Goal: Task Accomplishment & Management: Use online tool/utility

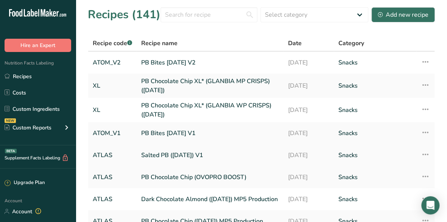
click at [186, 154] on link "Salted PB ([DATE]) V1" at bounding box center [210, 155] width 138 height 16
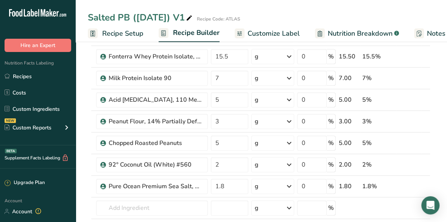
scroll to position [197, 0]
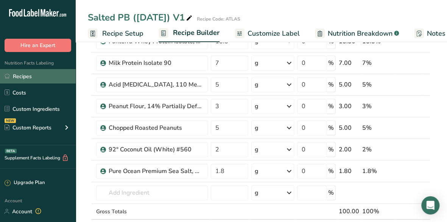
click at [30, 75] on link "Recipes" at bounding box center [38, 76] width 76 height 14
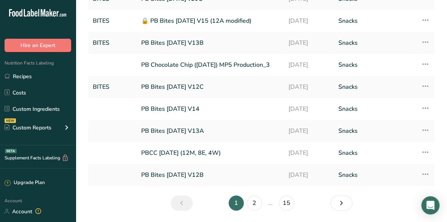
scroll to position [110, 0]
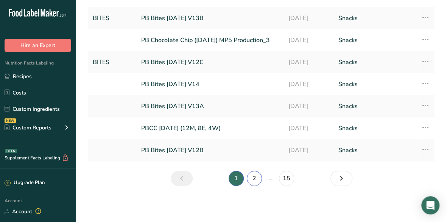
click at [257, 179] on link "2" at bounding box center [254, 177] width 15 height 15
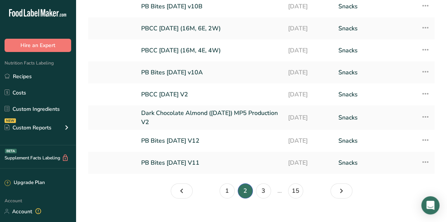
scroll to position [112, 0]
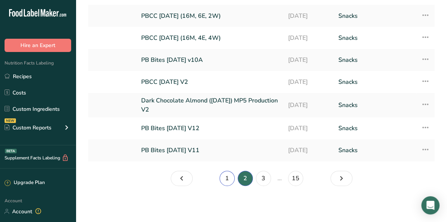
click at [230, 176] on link "1" at bounding box center [227, 177] width 15 height 15
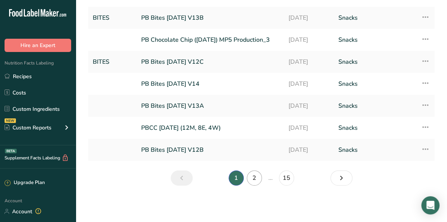
scroll to position [110, 0]
click at [253, 181] on link "2" at bounding box center [254, 177] width 15 height 15
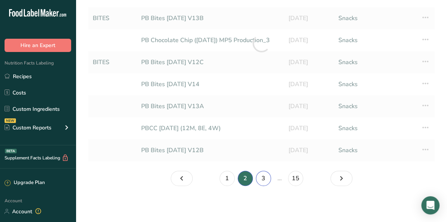
click at [264, 178] on link "3" at bounding box center [263, 177] width 15 height 15
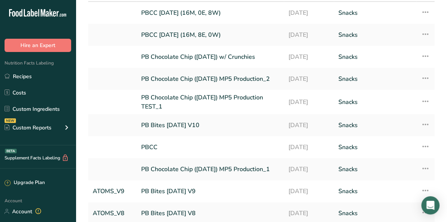
scroll to position [112, 0]
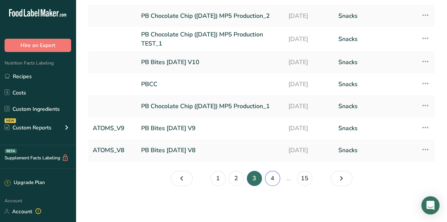
click at [271, 181] on link "4" at bounding box center [272, 177] width 15 height 15
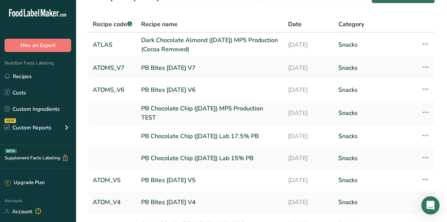
scroll to position [115, 0]
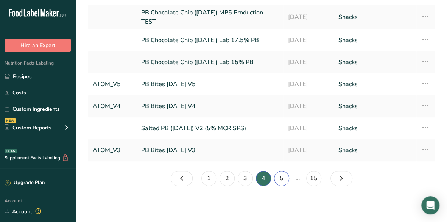
click at [283, 175] on link "5" at bounding box center [281, 177] width 15 height 15
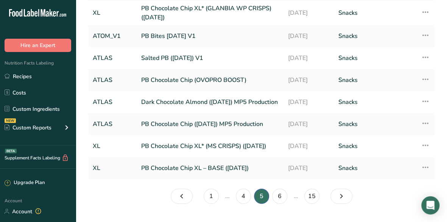
scroll to position [117, 0]
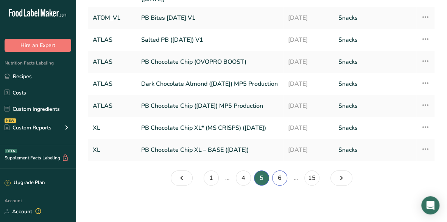
click at [279, 176] on link "6" at bounding box center [279, 177] width 15 height 15
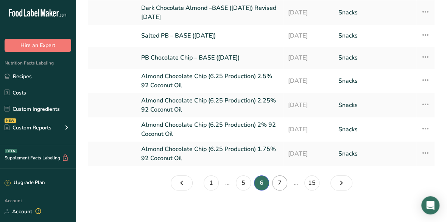
scroll to position [115, 0]
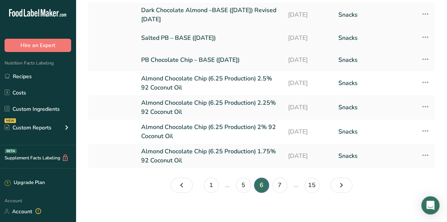
click at [210, 35] on link "Salted PB – BASE ([DATE])" at bounding box center [210, 38] width 138 height 16
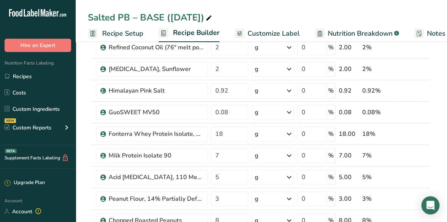
scroll to position [162, 0]
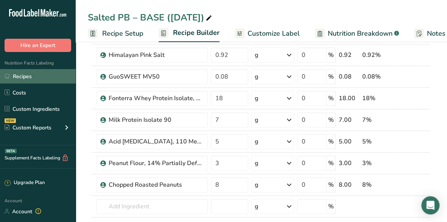
click at [27, 76] on link "Recipes" at bounding box center [38, 76] width 76 height 14
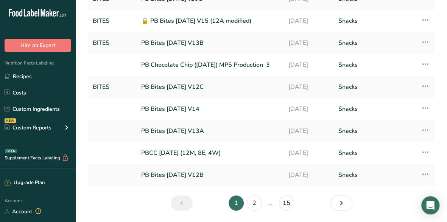
scroll to position [96, 0]
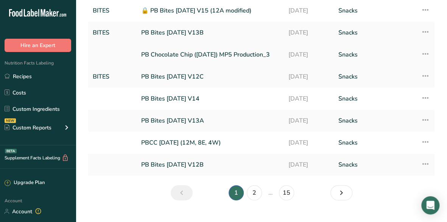
click at [240, 60] on link "PB Chocolate Chip ([DATE]) MP5 Production_3" at bounding box center [210, 55] width 138 height 16
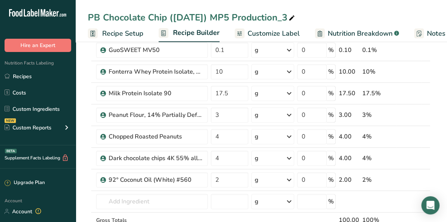
scroll to position [182, 0]
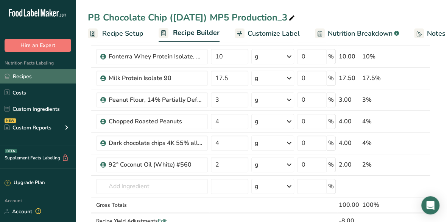
click at [43, 82] on link "Recipes" at bounding box center [38, 76] width 76 height 14
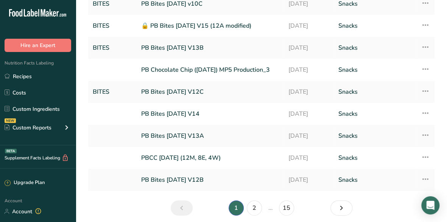
scroll to position [91, 0]
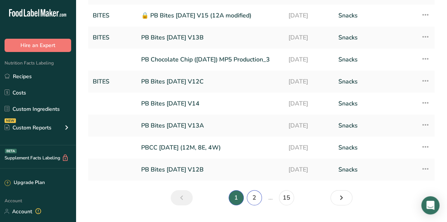
click at [255, 200] on link "2" at bounding box center [254, 197] width 15 height 15
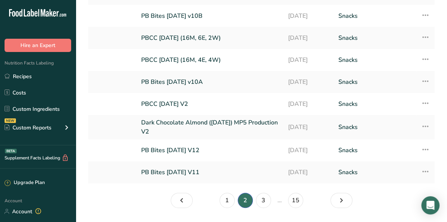
scroll to position [106, 0]
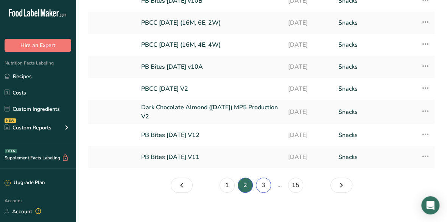
click at [264, 184] on link "3" at bounding box center [263, 184] width 15 height 15
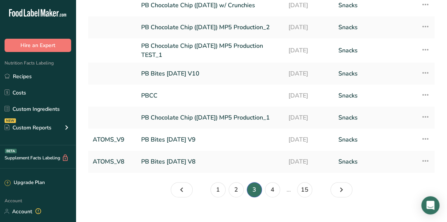
scroll to position [111, 0]
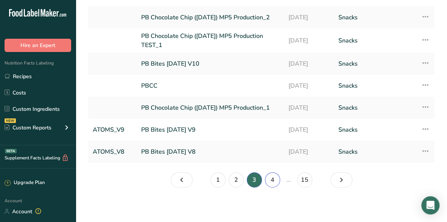
click at [272, 180] on link "4" at bounding box center [272, 179] width 15 height 15
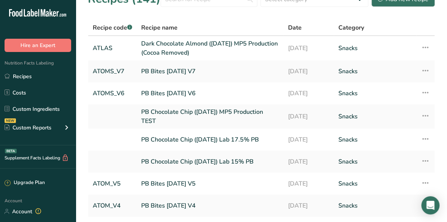
scroll to position [22, 0]
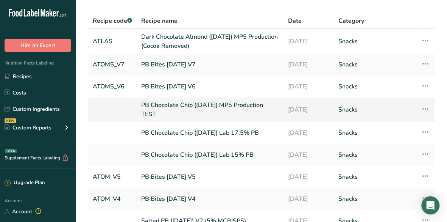
click at [235, 112] on link "PB Chocolate Chip ([DATE]) MP5 Production TEST" at bounding box center [210, 109] width 138 height 18
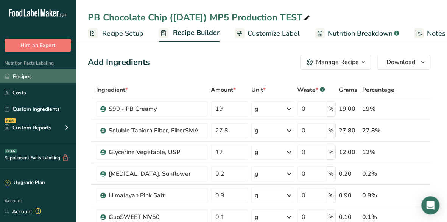
click at [35, 75] on link "Recipes" at bounding box center [38, 76] width 76 height 14
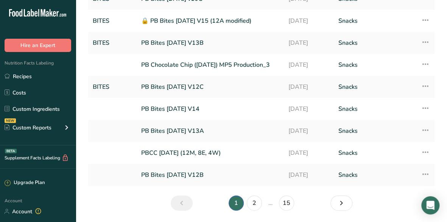
scroll to position [110, 0]
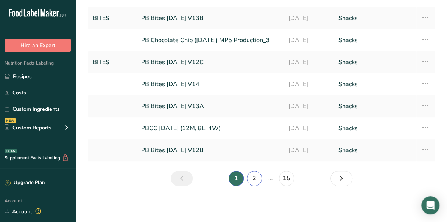
click at [259, 179] on link "2" at bounding box center [254, 177] width 15 height 15
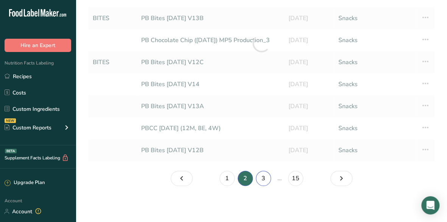
click at [259, 179] on link "3" at bounding box center [263, 177] width 15 height 15
click at [270, 179] on link "4" at bounding box center [272, 177] width 15 height 15
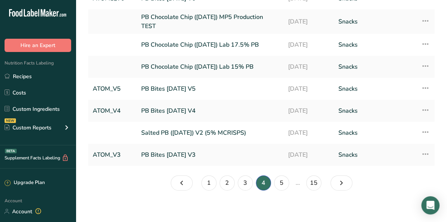
scroll to position [112, 0]
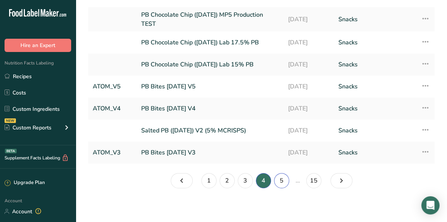
click at [283, 179] on link "5" at bounding box center [281, 180] width 15 height 15
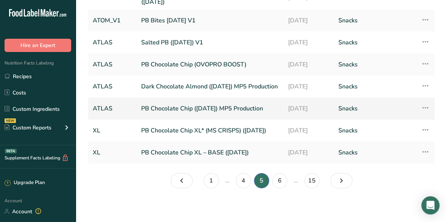
click at [229, 112] on link "PB Chocolate Chip ([DATE]) MP5 Production" at bounding box center [210, 108] width 138 height 16
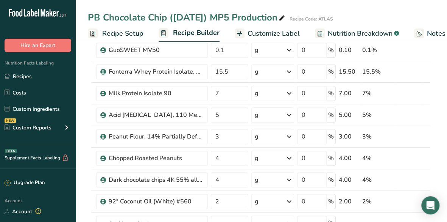
scroll to position [182, 0]
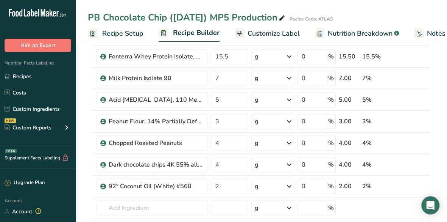
click at [116, 17] on div "PB Chocolate Chip ([DATE]) MP5 Production" at bounding box center [187, 18] width 199 height 14
click at [129, 31] on span "Recipe Setup" at bounding box center [122, 33] width 41 height 10
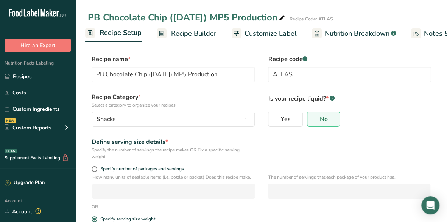
click at [279, 17] on icon at bounding box center [282, 18] width 7 height 11
click at [306, 18] on input "PB Chocolate Chip ([DATE]) MP5 Production*" at bounding box center [238, 18] width 301 height 14
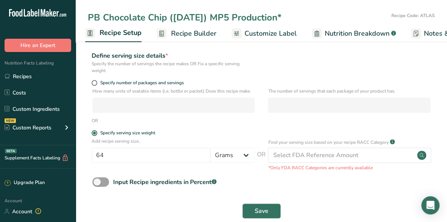
scroll to position [99, 0]
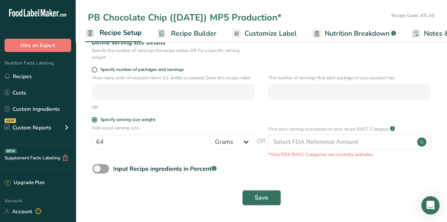
type input "PB Chocolate Chip ([DATE]) MP5 Production*"
click at [267, 201] on span "Save" at bounding box center [262, 197] width 14 height 9
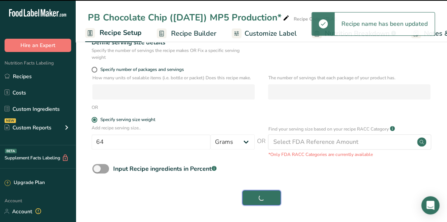
type input "PB Chocolate Chip ([DATE]) MP5 Production"
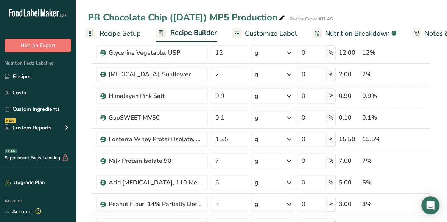
click at [113, 31] on span "Recipe Setup" at bounding box center [120, 33] width 41 height 10
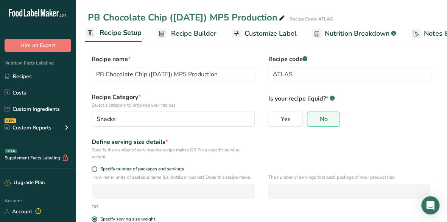
click at [140, 17] on div "PB Chocolate Chip ([DATE]) MP5 Production" at bounding box center [187, 18] width 199 height 14
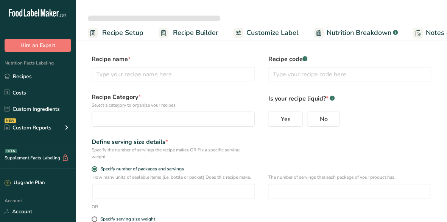
select select
type input "PB Chocolate Chip ([DATE]) MP5 Production"
type input "ATLAS"
radio input "true"
radio input "false"
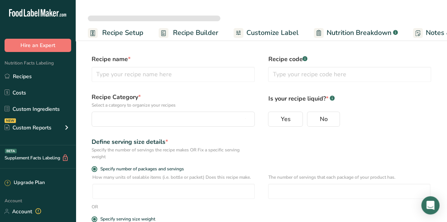
radio input "true"
type input "64"
select select "0"
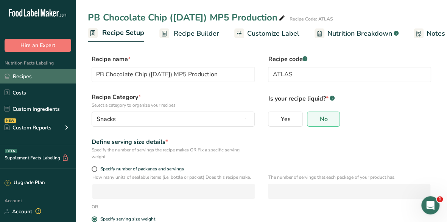
click at [30, 78] on link "Recipes" at bounding box center [38, 76] width 76 height 14
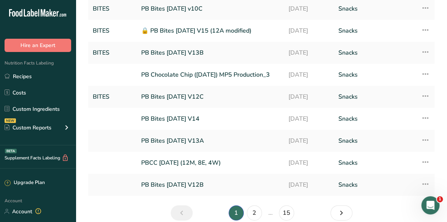
scroll to position [110, 0]
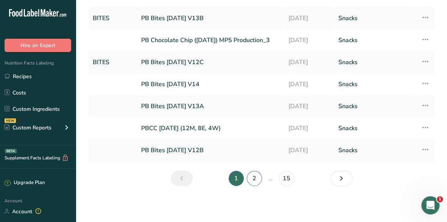
click at [255, 178] on link "2" at bounding box center [254, 177] width 15 height 15
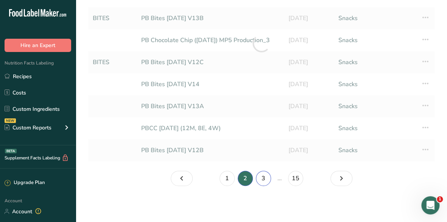
click at [264, 178] on link "3" at bounding box center [263, 177] width 15 height 15
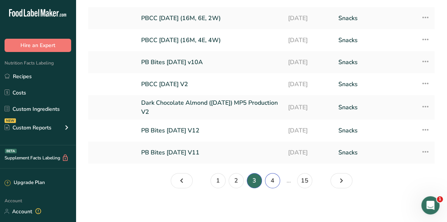
click at [275, 178] on link "4" at bounding box center [272, 180] width 15 height 15
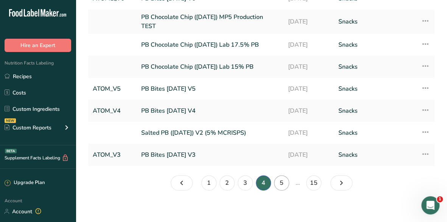
scroll to position [112, 0]
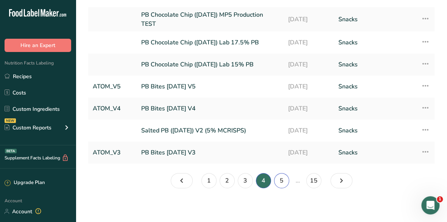
click at [283, 179] on link "5" at bounding box center [281, 180] width 15 height 15
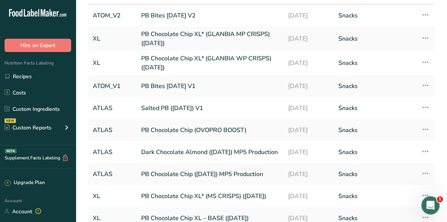
scroll to position [36, 0]
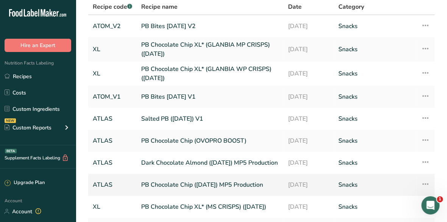
click at [237, 189] on link "PB Chocolate Chip ([DATE]) MP5 Production" at bounding box center [210, 184] width 138 height 16
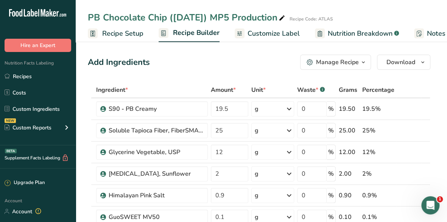
click at [281, 18] on icon at bounding box center [282, 18] width 7 height 11
type input "PB Chocolate Chip ([DATE]) MP5 Production*"
click at [259, 66] on div "Add Ingredients Manage Recipe Delete Recipe Duplicate Recipe Scale Recipe Save …" at bounding box center [259, 62] width 343 height 15
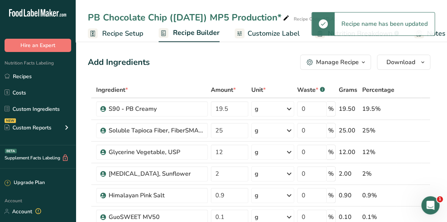
click at [327, 62] on div "Manage Recipe" at bounding box center [337, 62] width 43 height 9
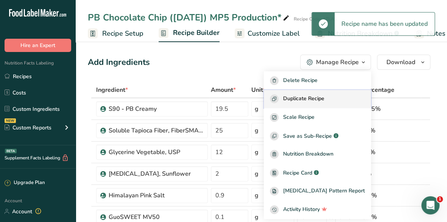
click at [321, 95] on span "Duplicate Recipe" at bounding box center [303, 98] width 41 height 9
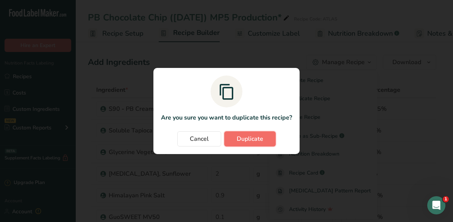
click at [247, 140] on span "Duplicate" at bounding box center [250, 138] width 27 height 9
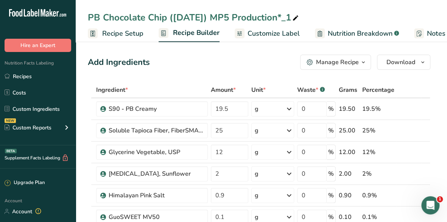
click at [295, 17] on icon at bounding box center [295, 18] width 7 height 11
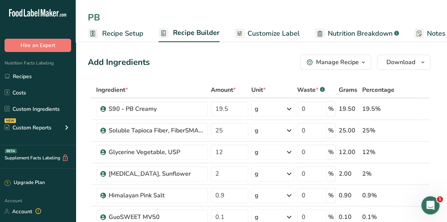
type input "P"
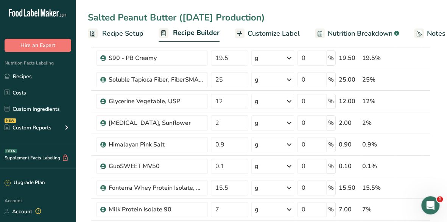
scroll to position [56, 0]
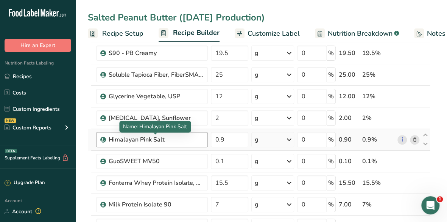
type input "Salted Peanut Butter (9.2.25 Production)"
click at [176, 135] on div "Himalayan Pink Salt" at bounding box center [156, 139] width 95 height 9
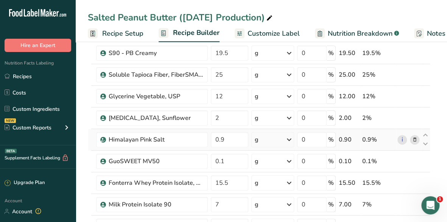
click at [415, 138] on icon at bounding box center [414, 140] width 5 height 8
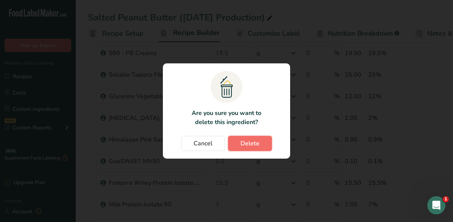
click at [256, 142] on span "Delete" at bounding box center [249, 143] width 19 height 9
type input "0.1"
type input "15.5"
type input "7"
type input "5"
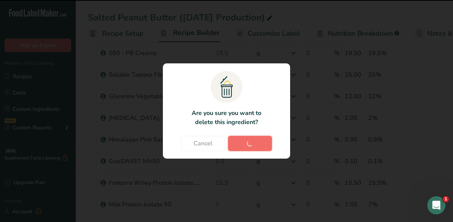
type input "3"
type input "4"
type input "2"
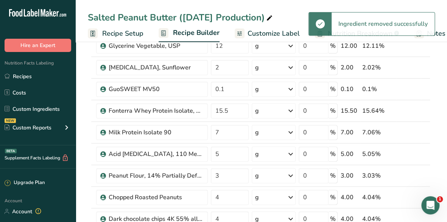
scroll to position [147, 0]
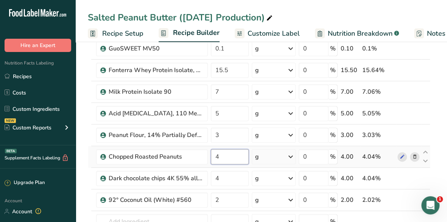
click at [221, 155] on input "4" at bounding box center [230, 156] width 38 height 15
type input "8"
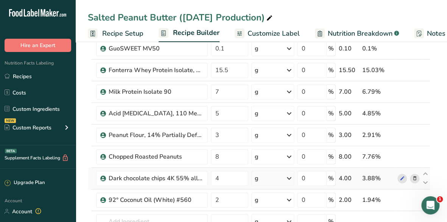
click at [414, 175] on div "Ingredient * Amount * Unit * Waste * .a-a{fill:#347362;}.b-a{fill:#fff;} Grams …" at bounding box center [259, 107] width 343 height 344
click at [414, 175] on icon at bounding box center [414, 178] width 5 height 8
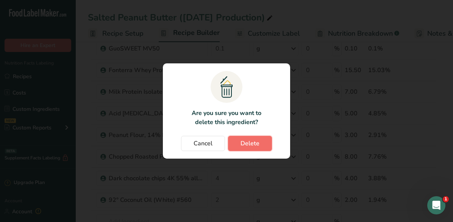
click at [247, 144] on span "Delete" at bounding box center [249, 143] width 19 height 9
type input "2"
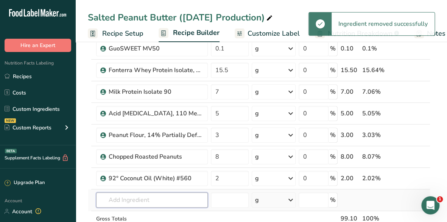
click at [138, 198] on input "text" at bounding box center [152, 199] width 112 height 15
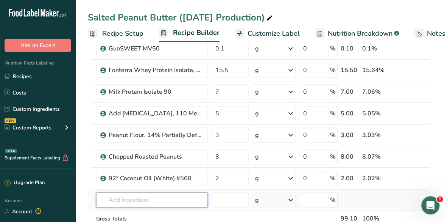
click at [138, 198] on input "text" at bounding box center [152, 199] width 112 height 15
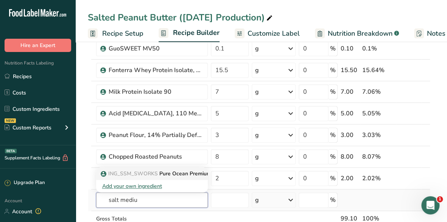
type input "salt mediu"
click at [148, 172] on span "ING_SSM_SWORKS" at bounding box center [133, 173] width 50 height 7
type input "Pure Ocean Premium Sea Salt, Medium, Saltworks"
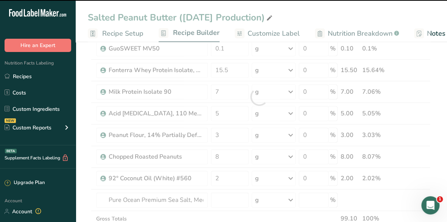
type input "0"
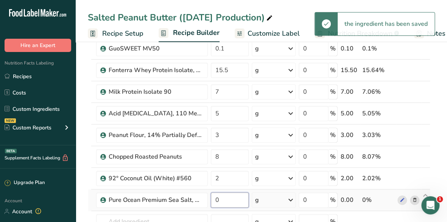
click at [224, 200] on input "0" at bounding box center [230, 199] width 38 height 15
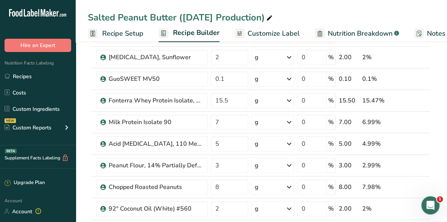
scroll to position [172, 0]
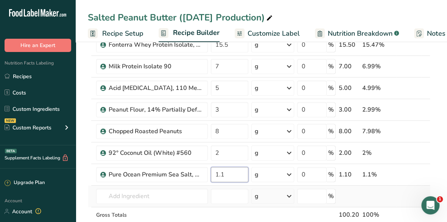
type input "1.1"
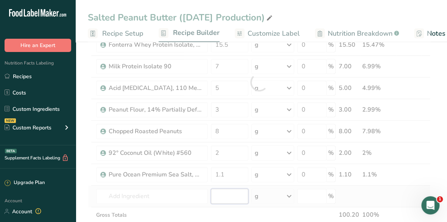
click at [230, 194] on div "Ingredient * Amount * Unit * Waste * .a-a{fill:#347362;}.b-a{fill:#fff;} Grams …" at bounding box center [259, 82] width 343 height 344
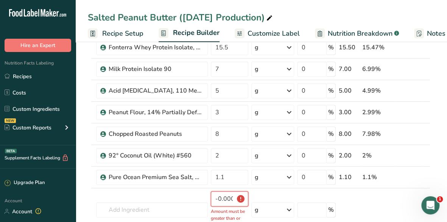
scroll to position [176, 0]
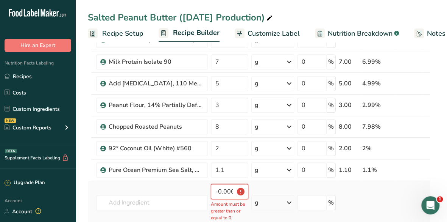
click at [220, 191] on input "-0.000004" at bounding box center [229, 191] width 37 height 15
click at [231, 189] on input "-0.000004" at bounding box center [229, 191] width 37 height 15
click at [273, 186] on td "g Weight Units g kg mg See more Volume Units l Volume units require a density c…" at bounding box center [273, 203] width 46 height 44
click at [233, 189] on input "-0.000004" at bounding box center [229, 191] width 37 height 15
type input "-4"
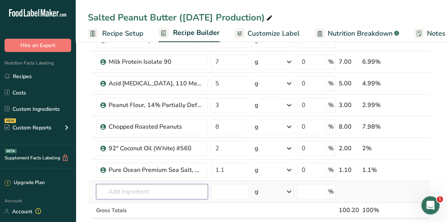
click at [148, 188] on input "text" at bounding box center [152, 191] width 112 height 15
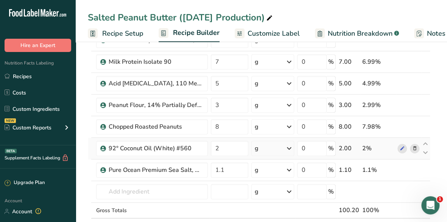
click at [421, 155] on td at bounding box center [425, 148] width 9 height 22
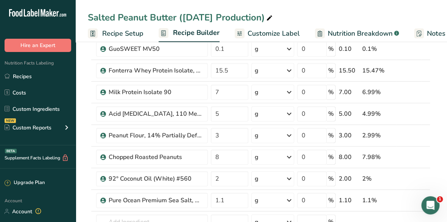
scroll to position [131, 0]
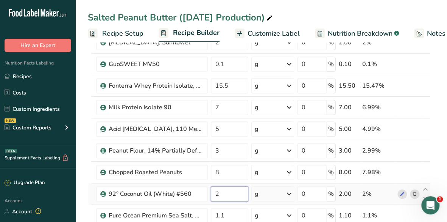
click at [221, 189] on input "2" at bounding box center [229, 193] width 37 height 15
type input "1.8"
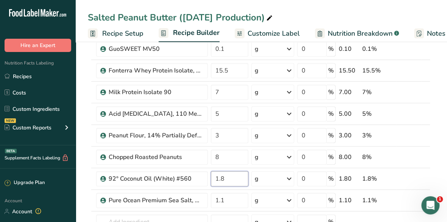
scroll to position [187, 0]
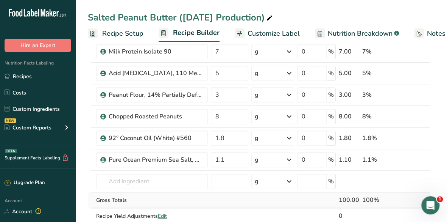
click at [234, 196] on div "Ingredient * Amount * Unit * Waste * .a-a{fill:#347362;}.b-a{fill:#fff;} Grams …" at bounding box center [259, 67] width 343 height 344
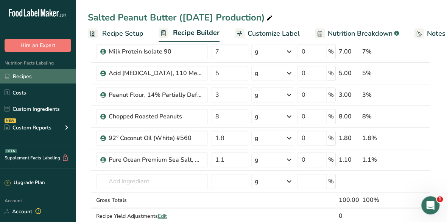
click at [51, 78] on link "Recipes" at bounding box center [38, 76] width 76 height 14
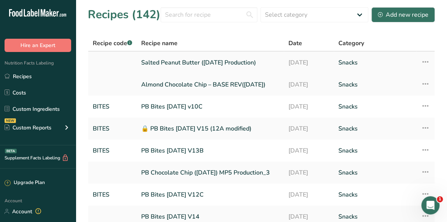
click at [170, 64] on link "Salted Peanut Butter (9.2.25 Production)" at bounding box center [210, 63] width 138 height 16
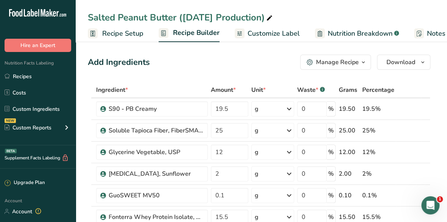
click at [350, 62] on div "Manage Recipe" at bounding box center [337, 62] width 43 height 9
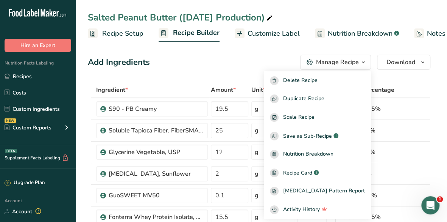
click at [110, 32] on span "Recipe Setup" at bounding box center [122, 33] width 41 height 10
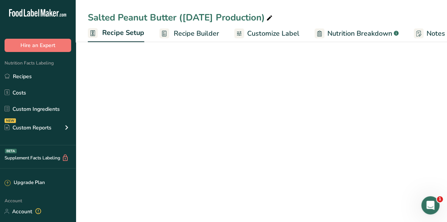
scroll to position [0, 3]
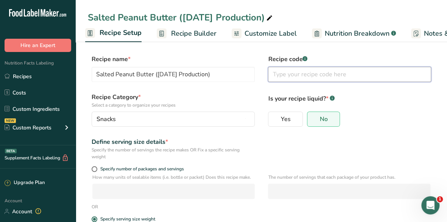
click at [312, 75] on input "text" at bounding box center [349, 74] width 163 height 15
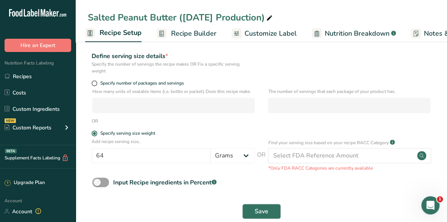
scroll to position [99, 0]
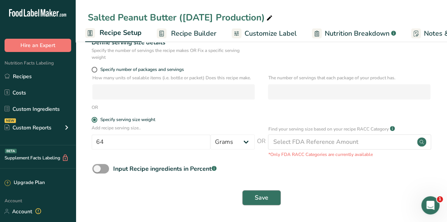
type input "ATLAS"
click at [247, 198] on button "Save" at bounding box center [261, 197] width 39 height 15
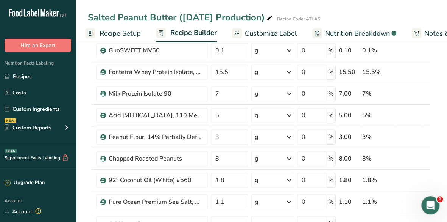
scroll to position [160, 0]
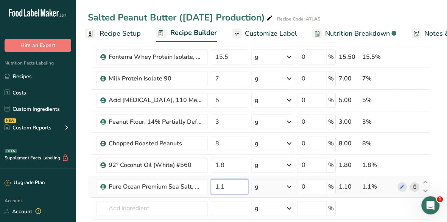
click at [230, 187] on input "1.1" at bounding box center [229, 186] width 37 height 15
type input "1.2"
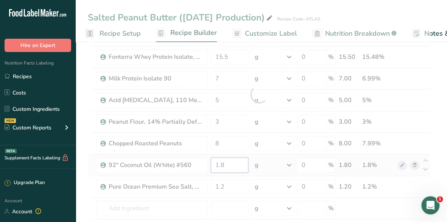
click at [235, 163] on div "Ingredient * Amount * Unit * Waste * .a-a{fill:#347362;}.b-a{fill:#fff;} Grams …" at bounding box center [259, 94] width 343 height 344
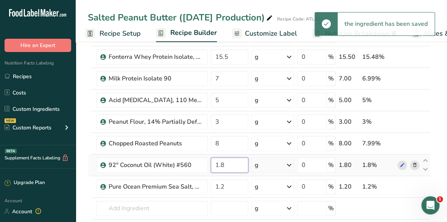
click at [226, 164] on input "1.8" at bounding box center [229, 164] width 37 height 15
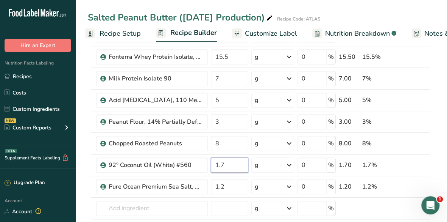
type input "1.7"
